Goal: Information Seeking & Learning: Check status

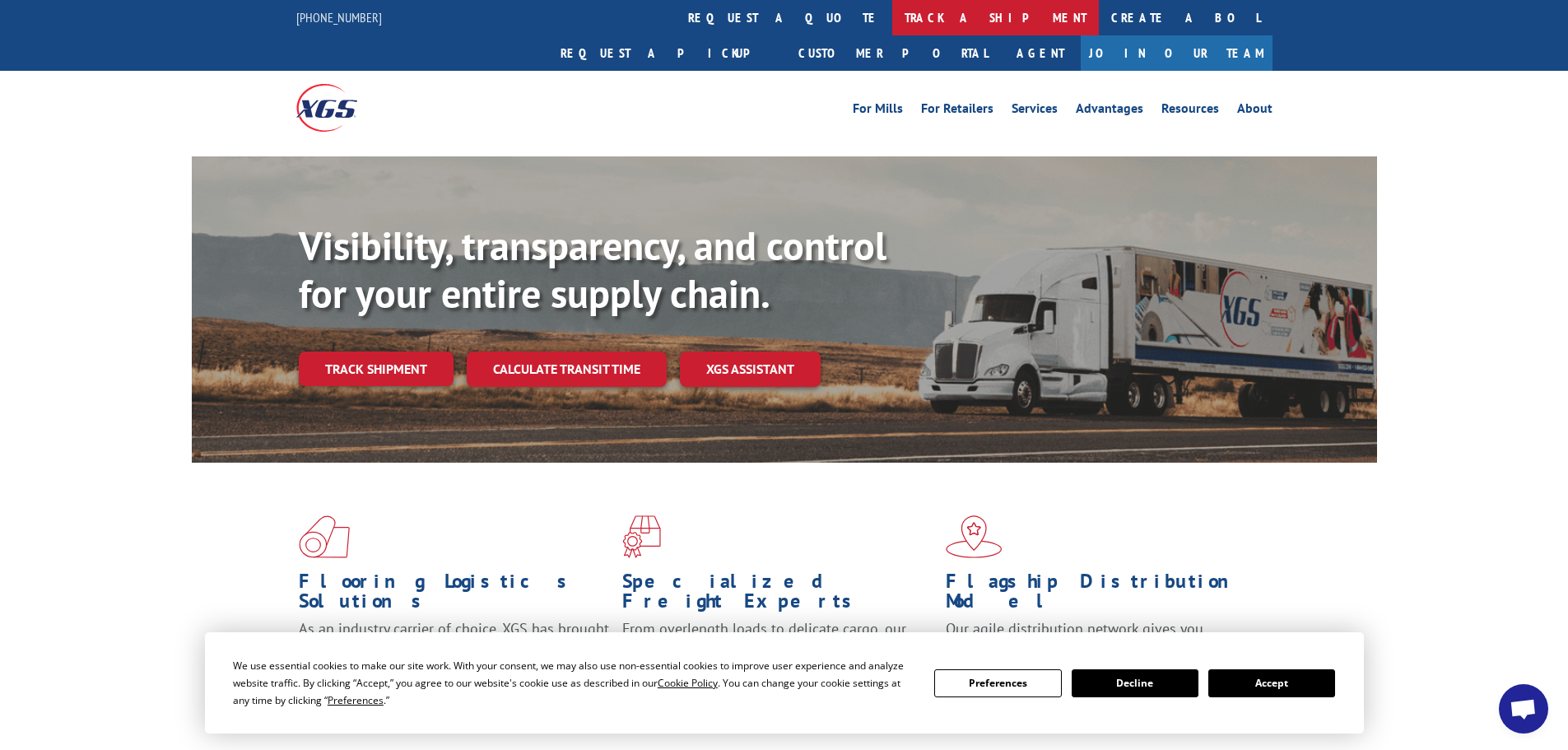
click at [892, 19] on link "track a shipment" at bounding box center [995, 18] width 207 height 36
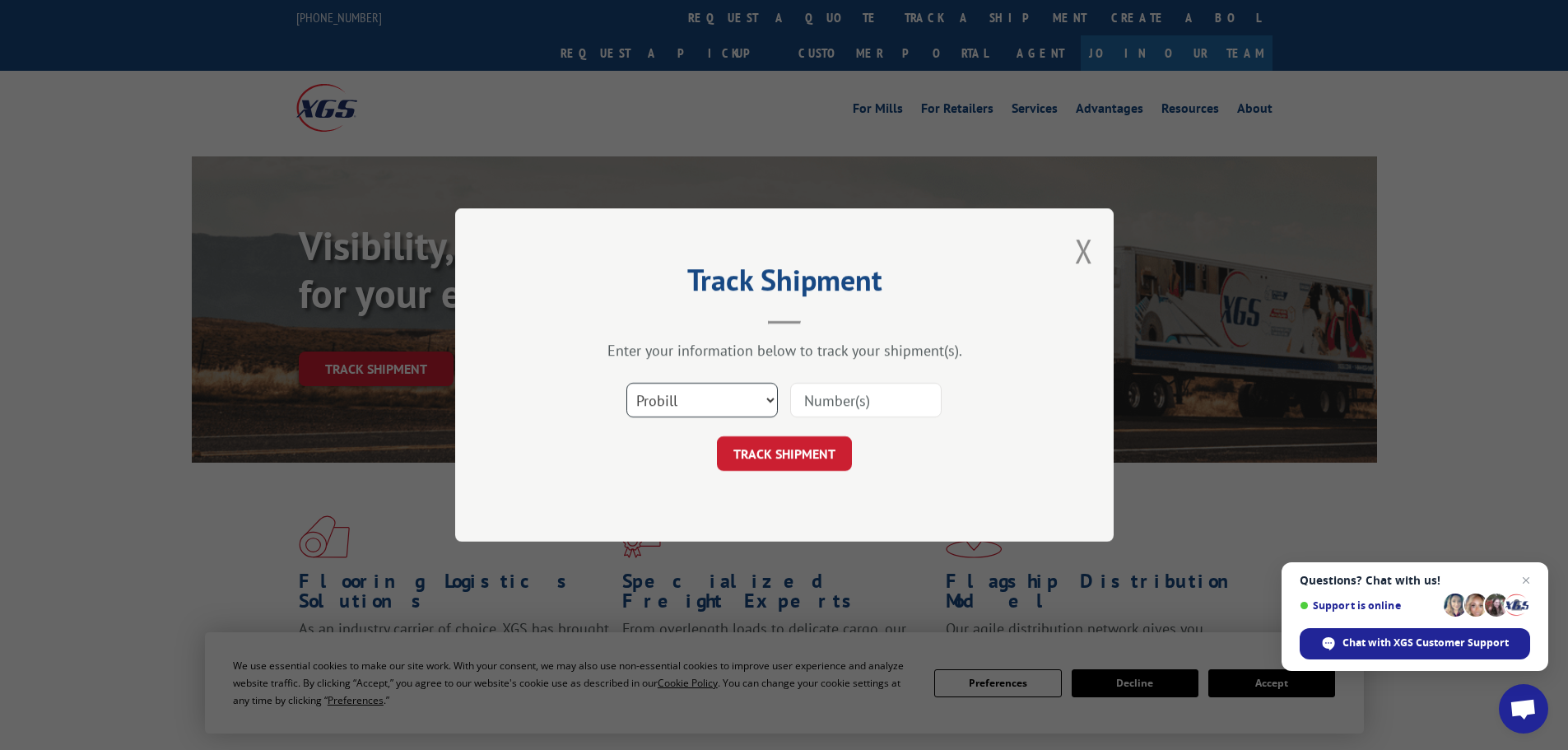
click at [740, 401] on select "Select category... Probill BOL PO" at bounding box center [701, 400] width 152 height 35
select select "bol"
click at [626, 383] on select "Select category... Probill BOL PO" at bounding box center [701, 400] width 152 height 35
click at [876, 396] on input at bounding box center [866, 400] width 152 height 35
paste input "7040246"
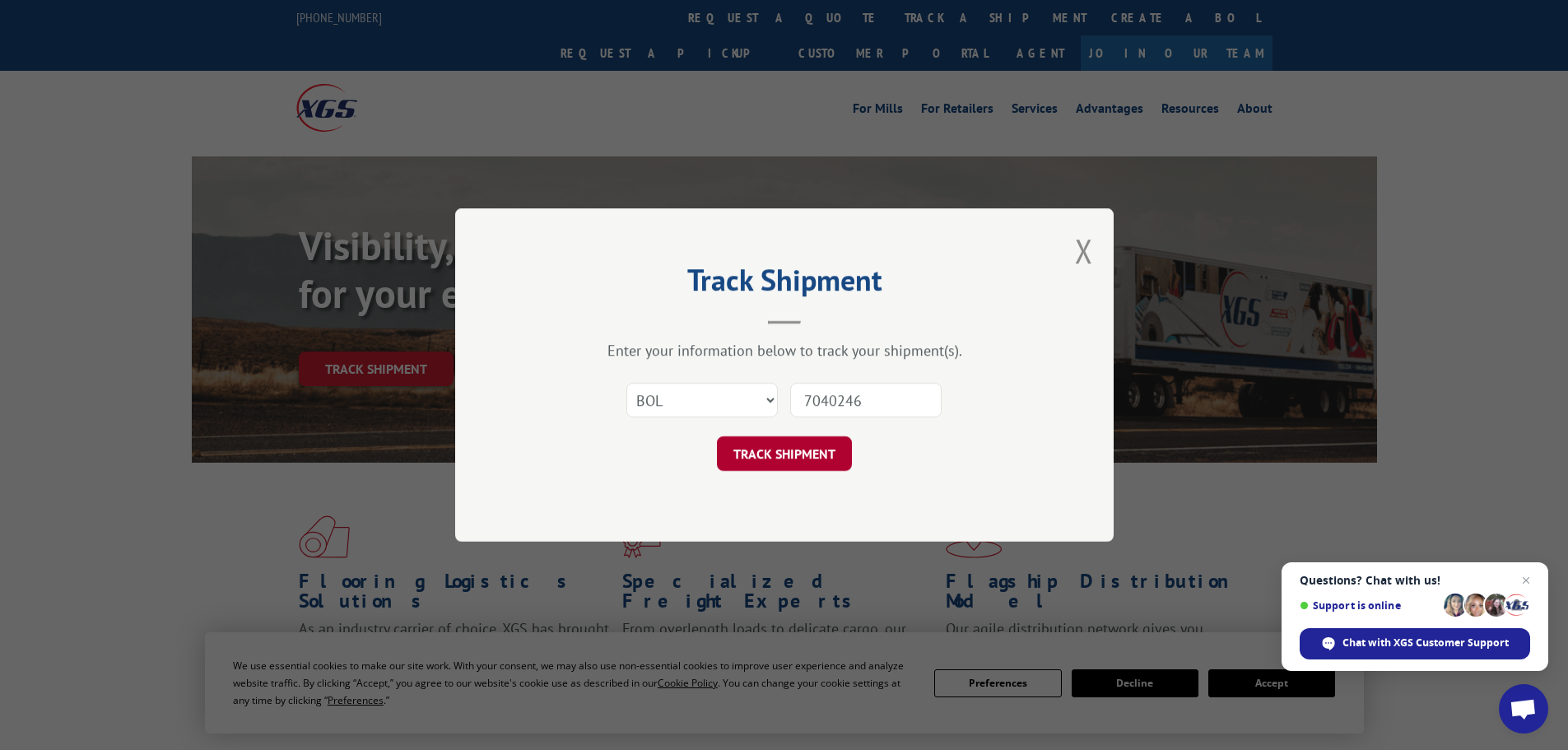
type input "7040246"
click at [795, 454] on button "TRACK SHIPMENT" at bounding box center [784, 453] width 135 height 35
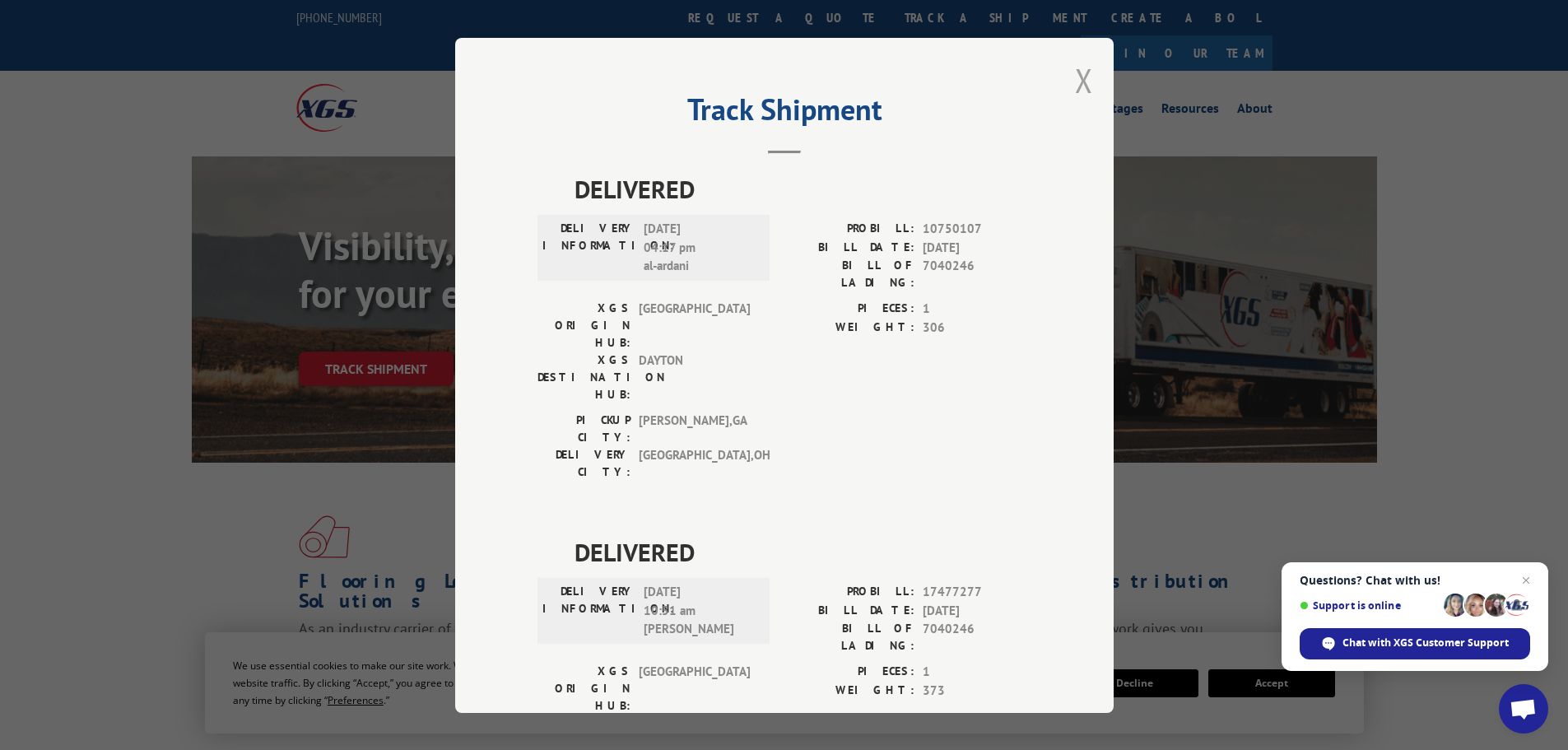
click at [1075, 79] on button "Close modal" at bounding box center [1083, 80] width 18 height 43
